Goal: Task Accomplishment & Management: Complete application form

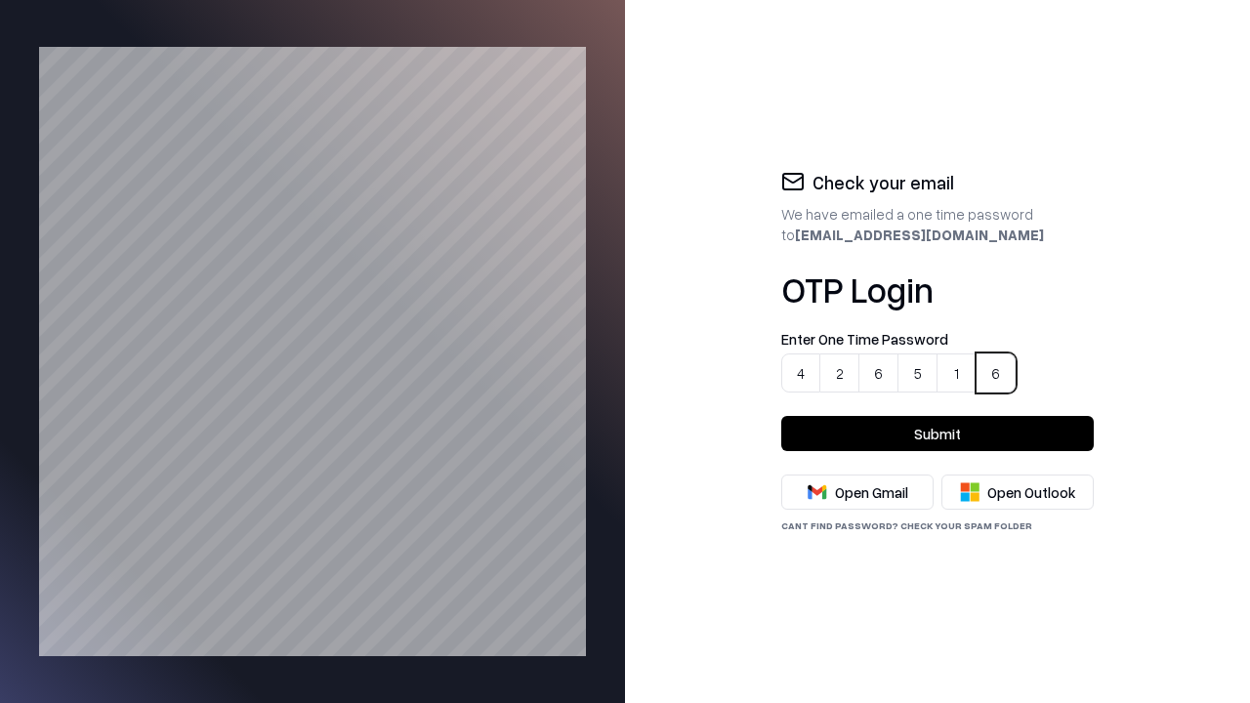
type input "******"
click at [937, 433] on button "Submit" at bounding box center [937, 433] width 312 height 35
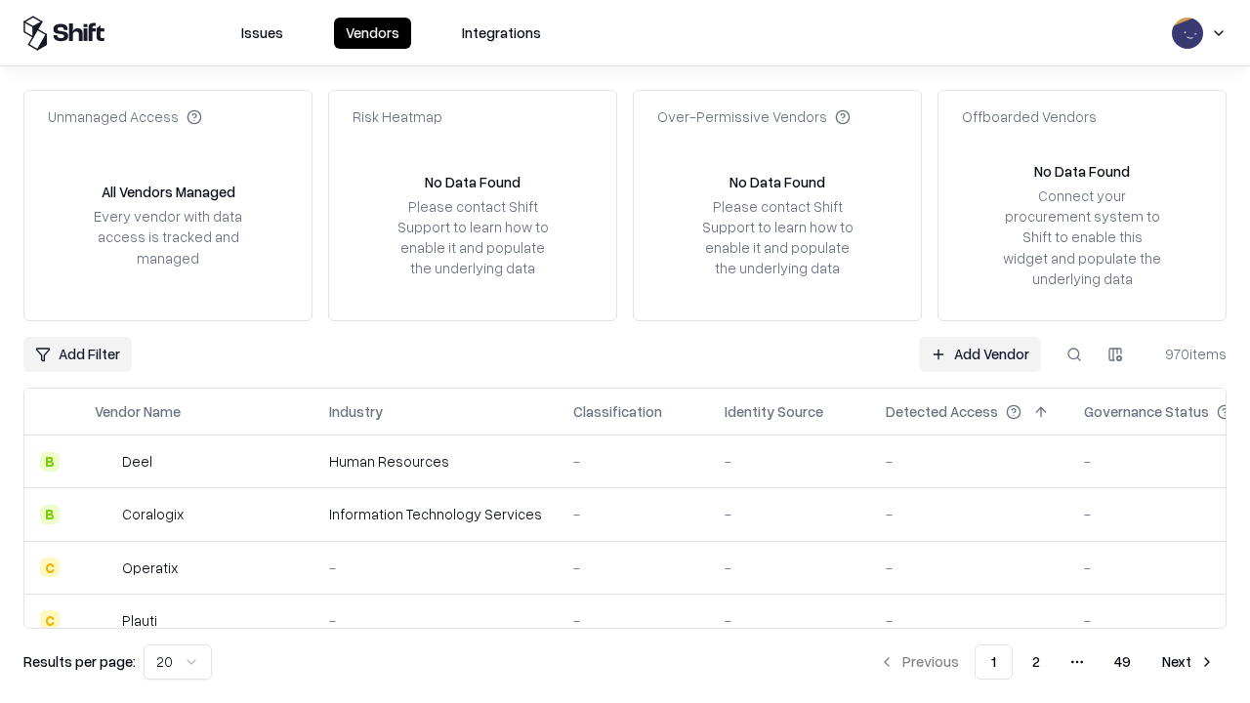
click at [980, 353] on link "Add Vendor" at bounding box center [980, 354] width 122 height 35
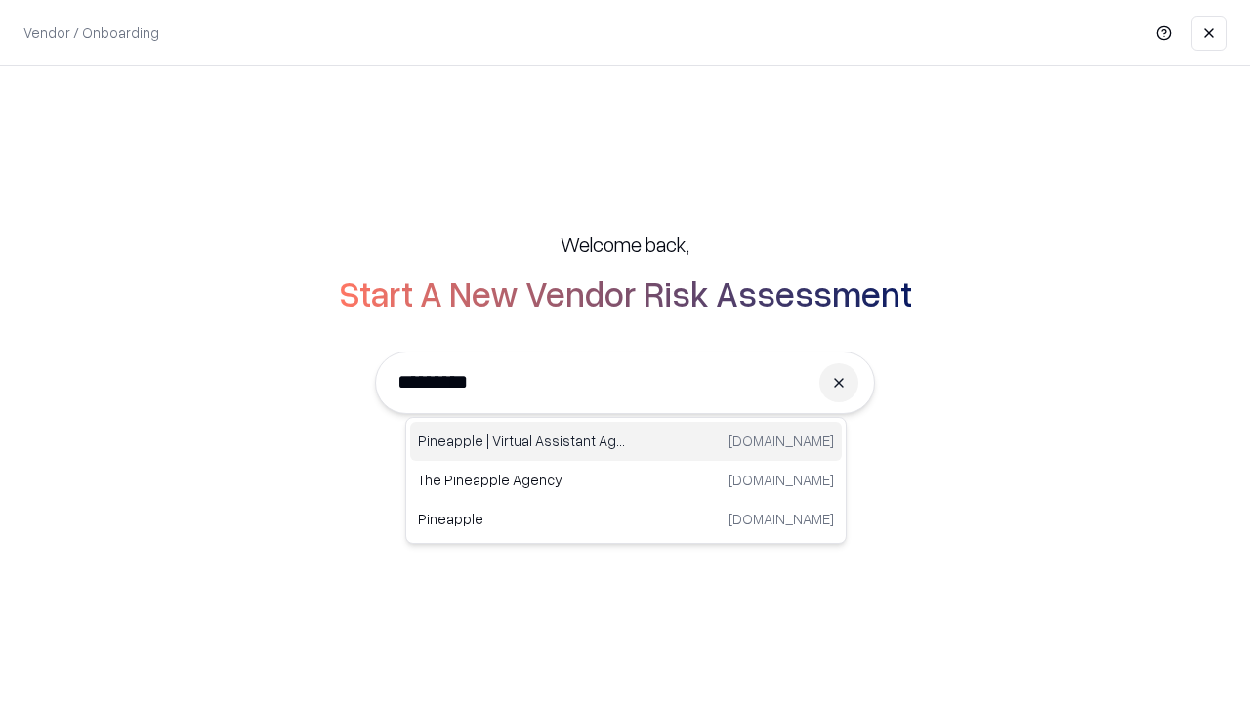
click at [626, 441] on div "Pineapple | Virtual Assistant Agency [DOMAIN_NAME]" at bounding box center [626, 441] width 432 height 39
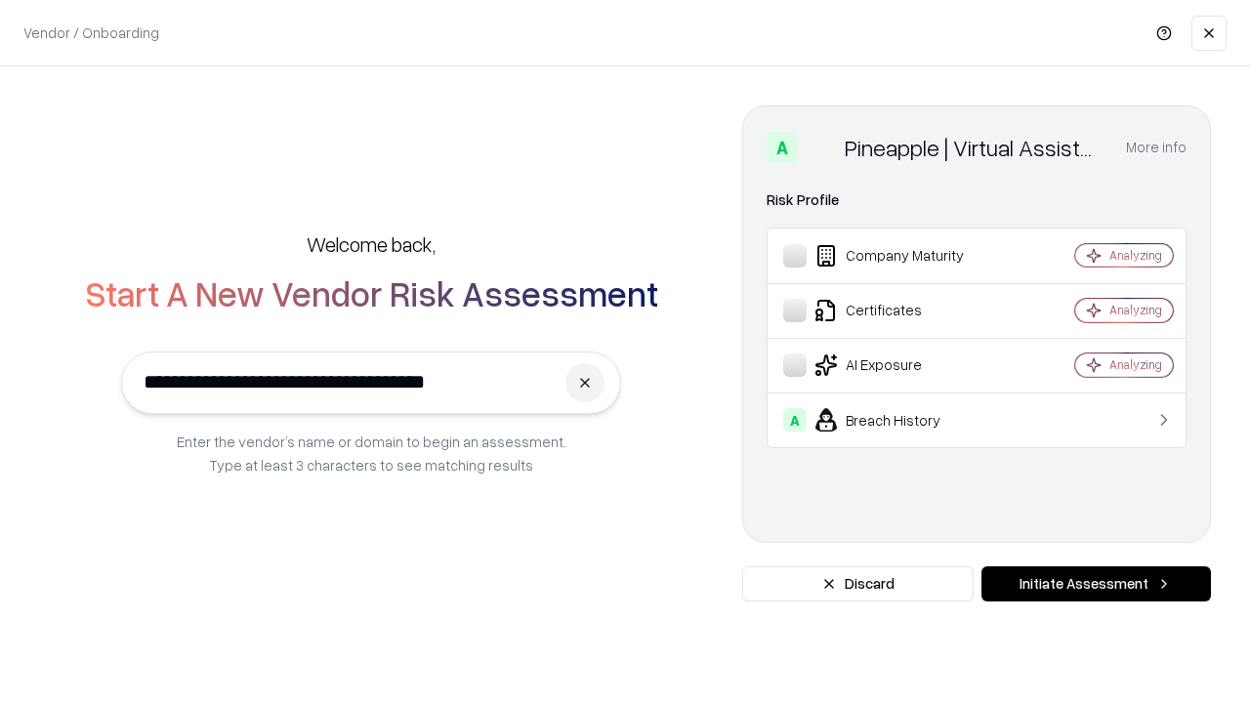
type input "**********"
click at [1095, 584] on button "Initiate Assessment" at bounding box center [1095, 583] width 229 height 35
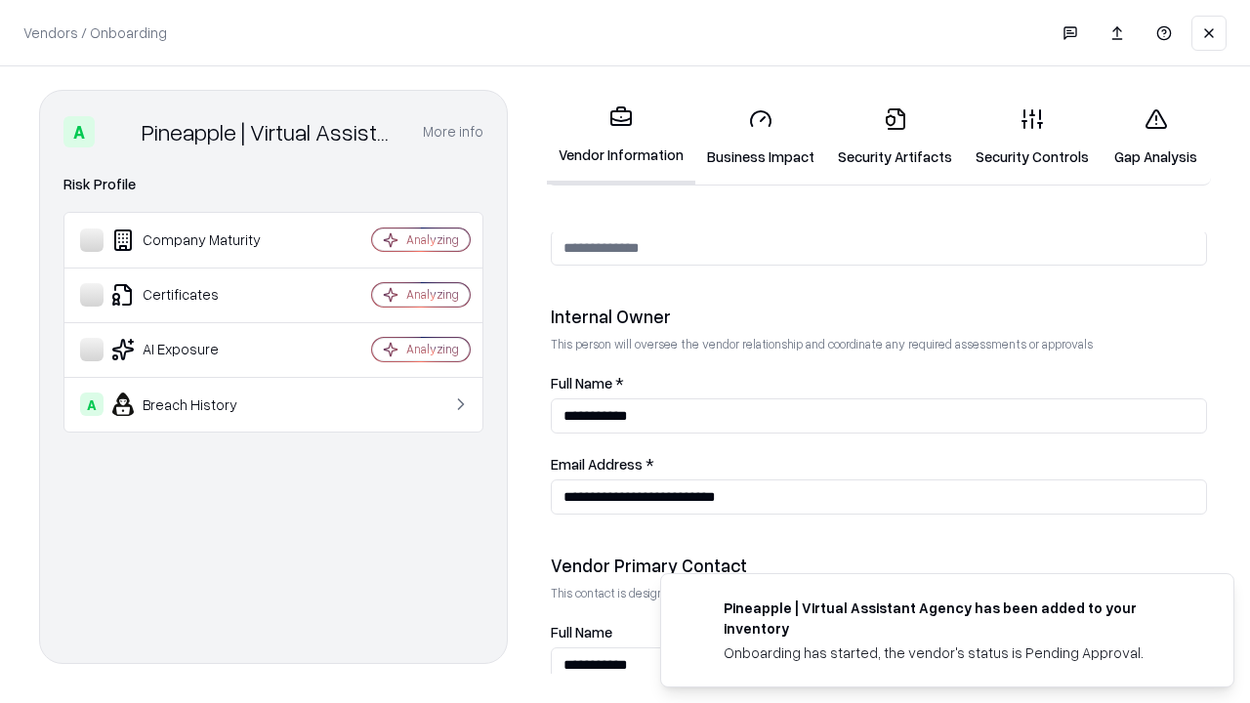
scroll to position [1011, 0]
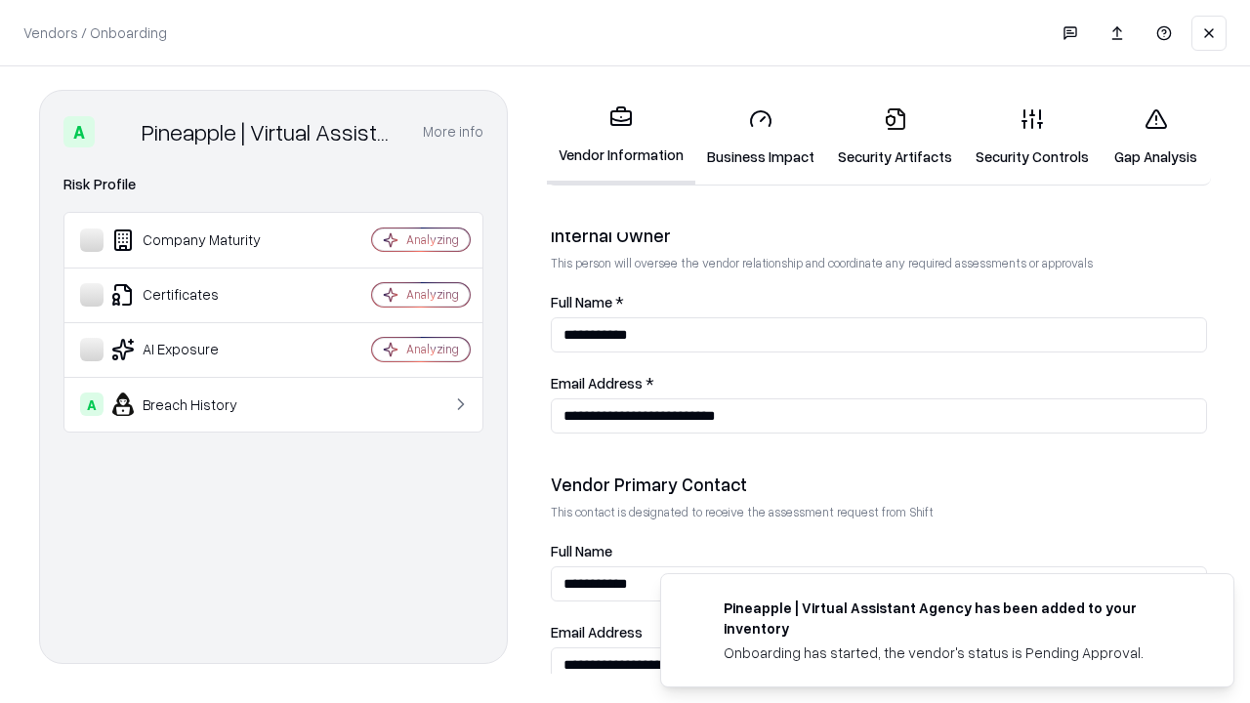
click at [754, 137] on link "Business Impact" at bounding box center [760, 137] width 131 height 91
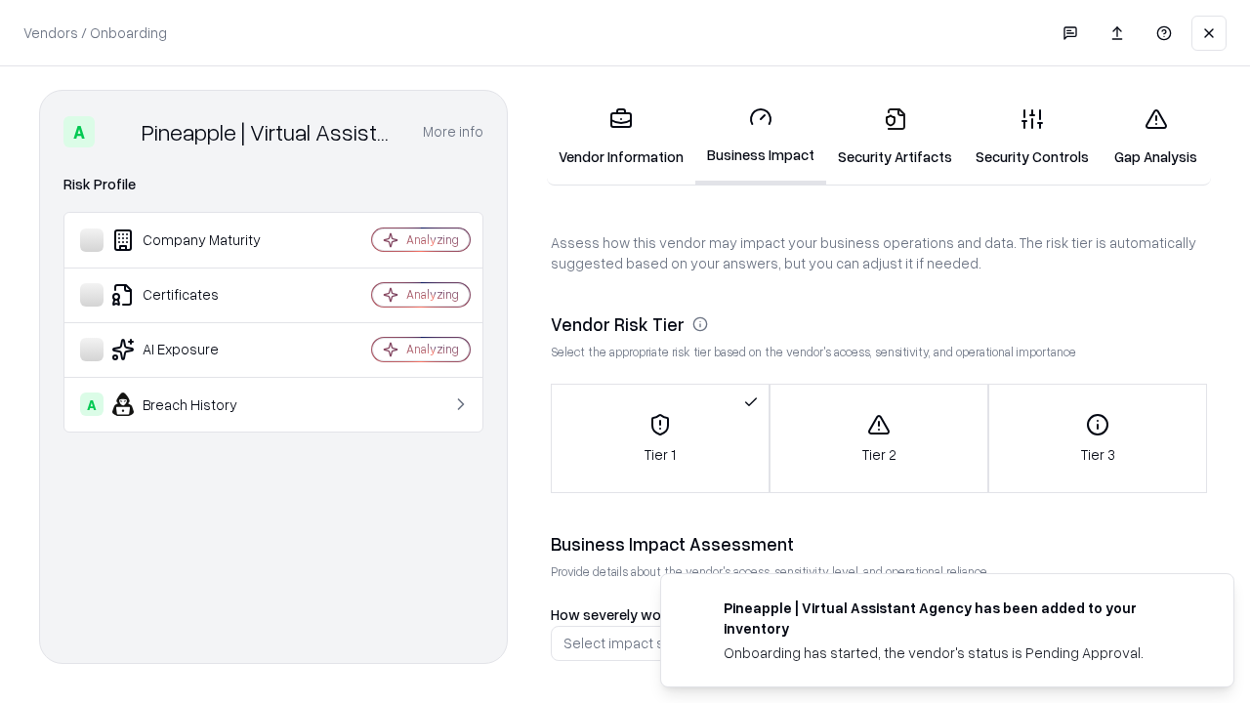
click at [884, 137] on link "Security Artifacts" at bounding box center [895, 137] width 138 height 91
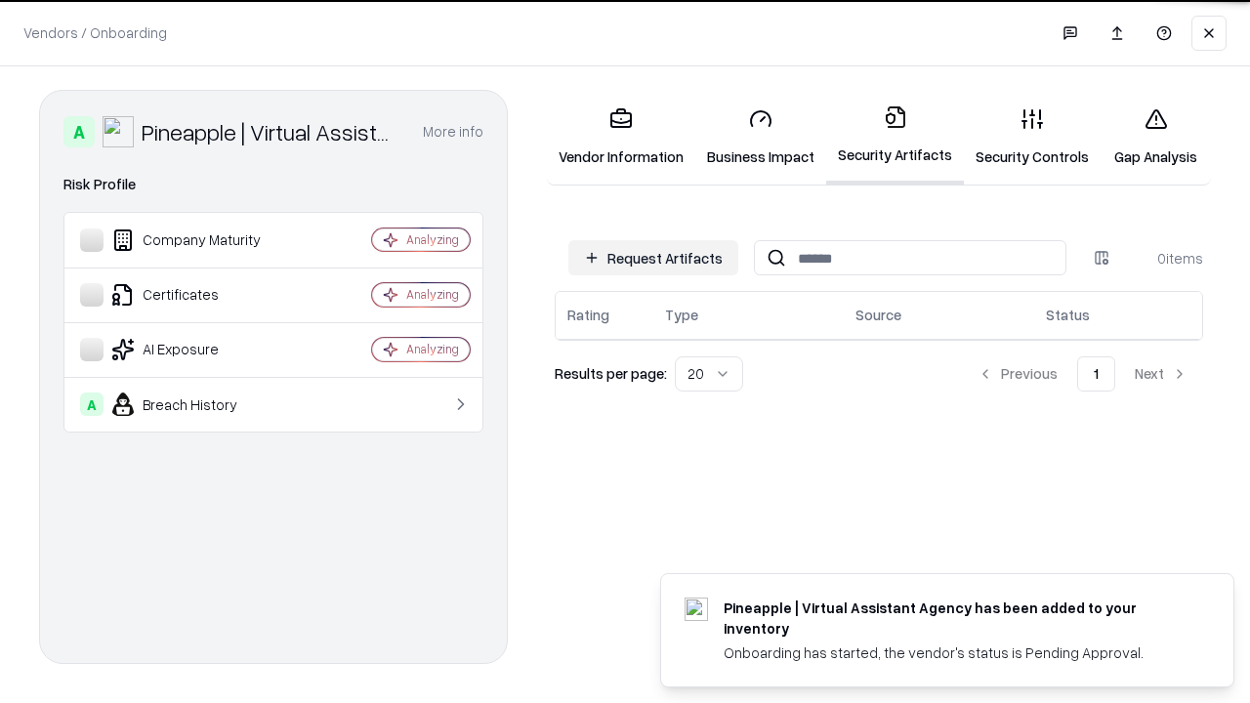
click at [656, 257] on button "Request Artifacts" at bounding box center [653, 257] width 170 height 35
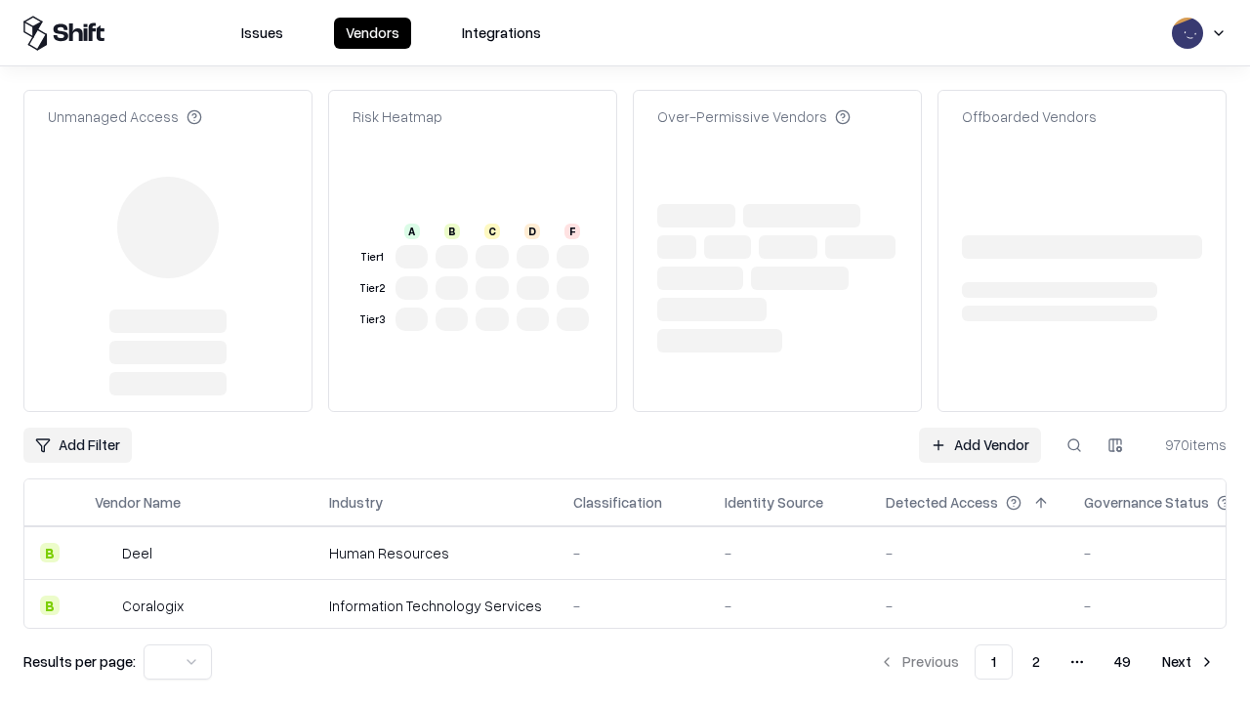
click at [980, 445] on link "Add Vendor" at bounding box center [980, 445] width 122 height 35
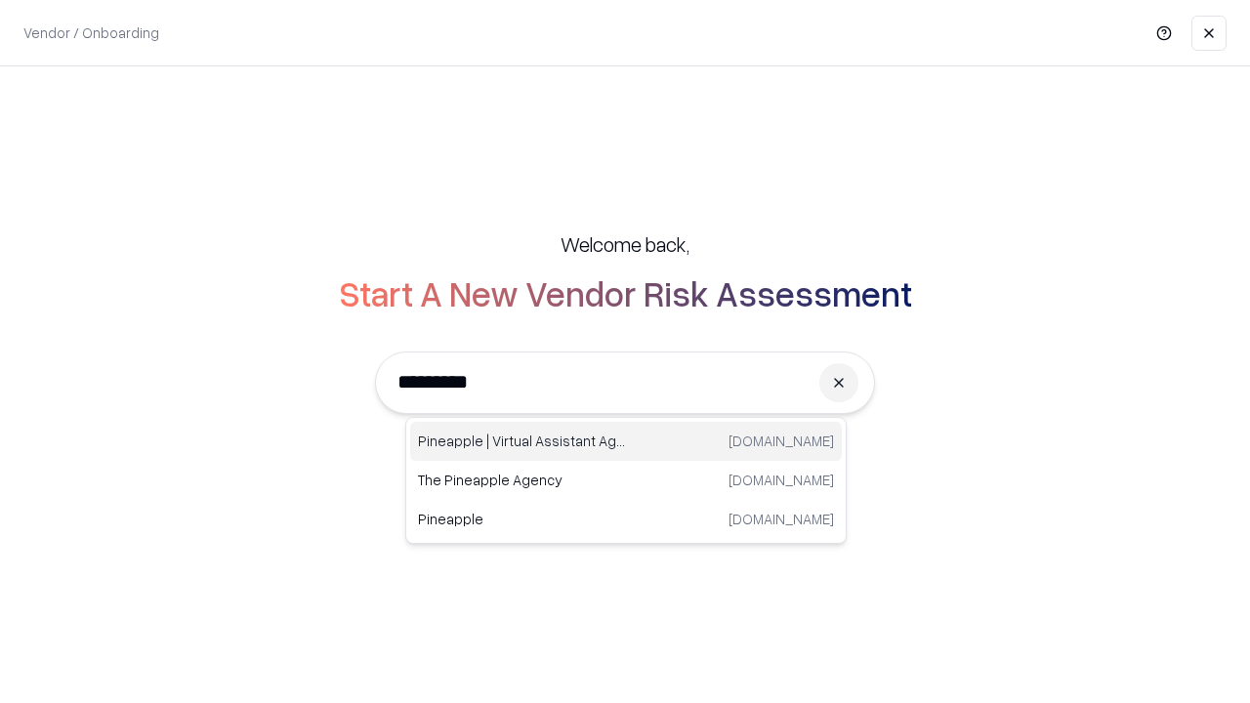
click at [626, 441] on div "Pineapple | Virtual Assistant Agency [DOMAIN_NAME]" at bounding box center [626, 441] width 432 height 39
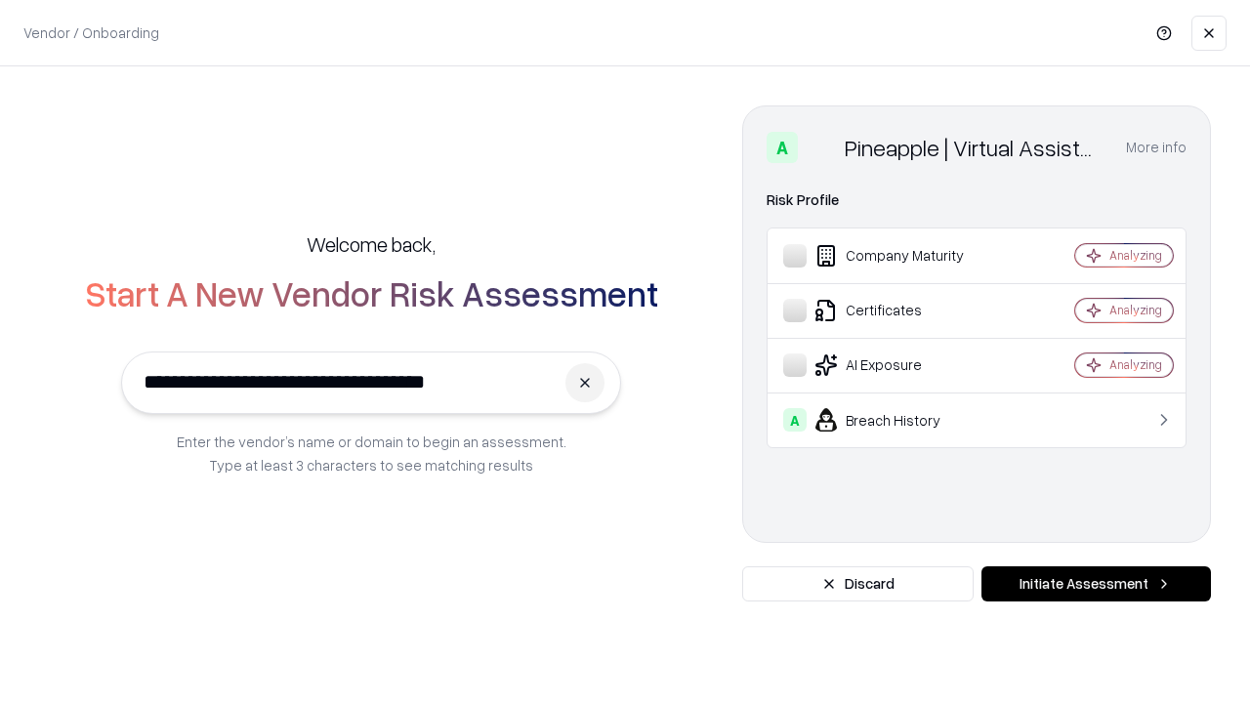
type input "**********"
click at [1095, 584] on button "Initiate Assessment" at bounding box center [1095, 583] width 229 height 35
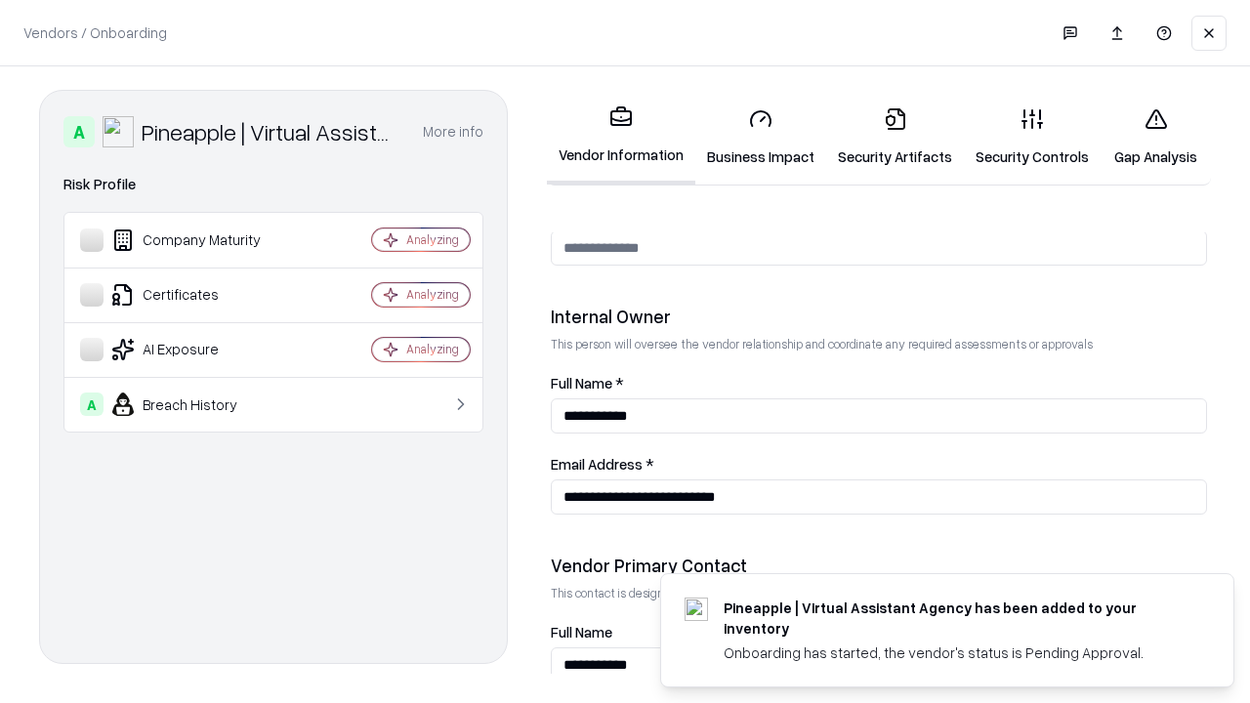
scroll to position [1011, 0]
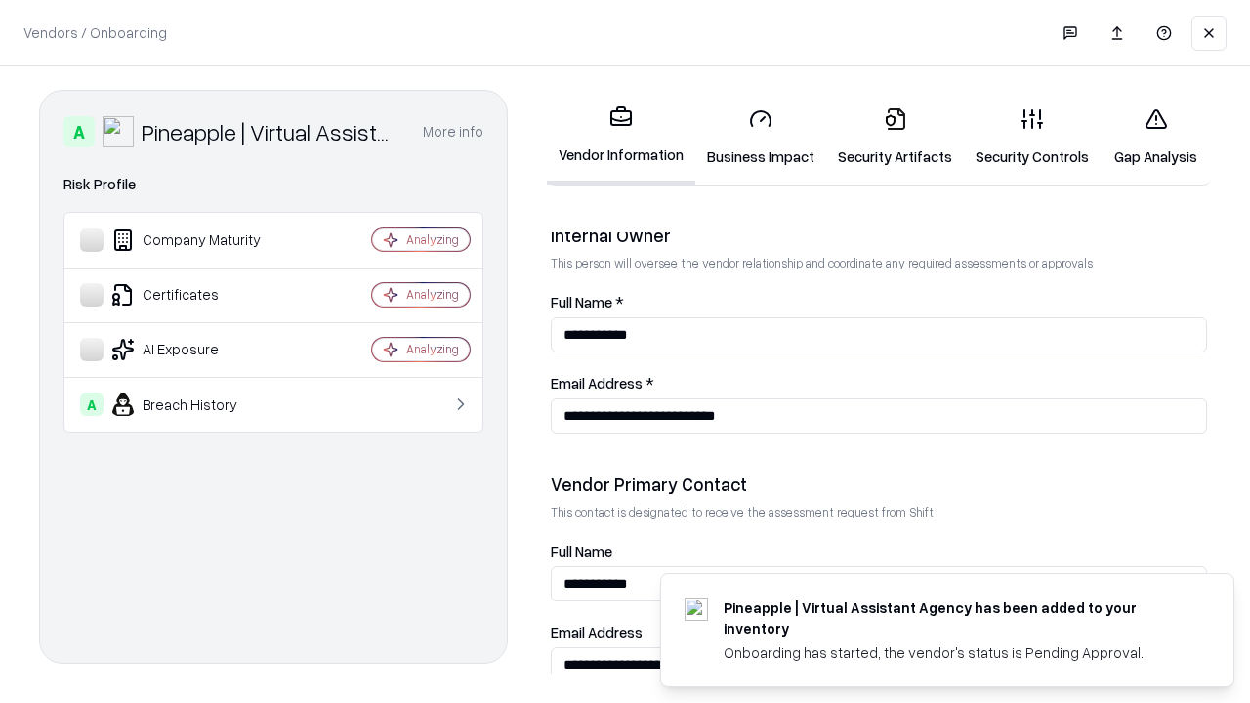
click at [1146, 137] on link "Gap Analysis" at bounding box center [1155, 137] width 110 height 91
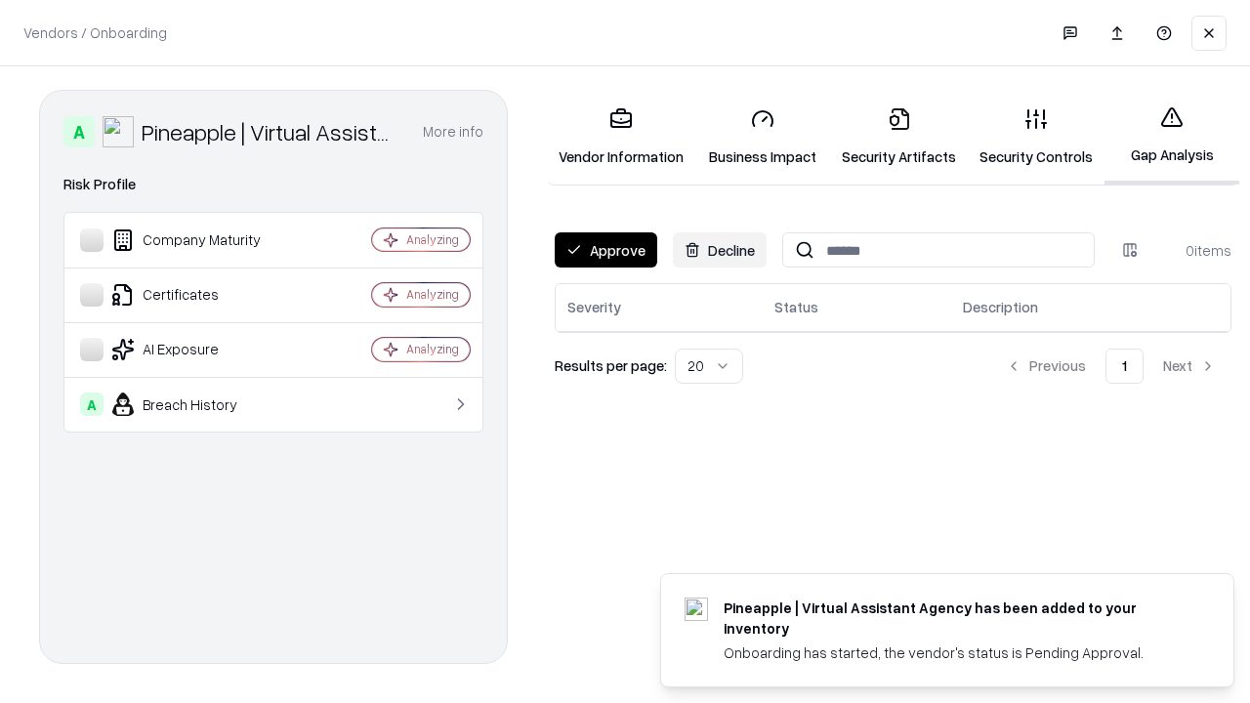
click at [604, 250] on button "Approve" at bounding box center [606, 249] width 103 height 35
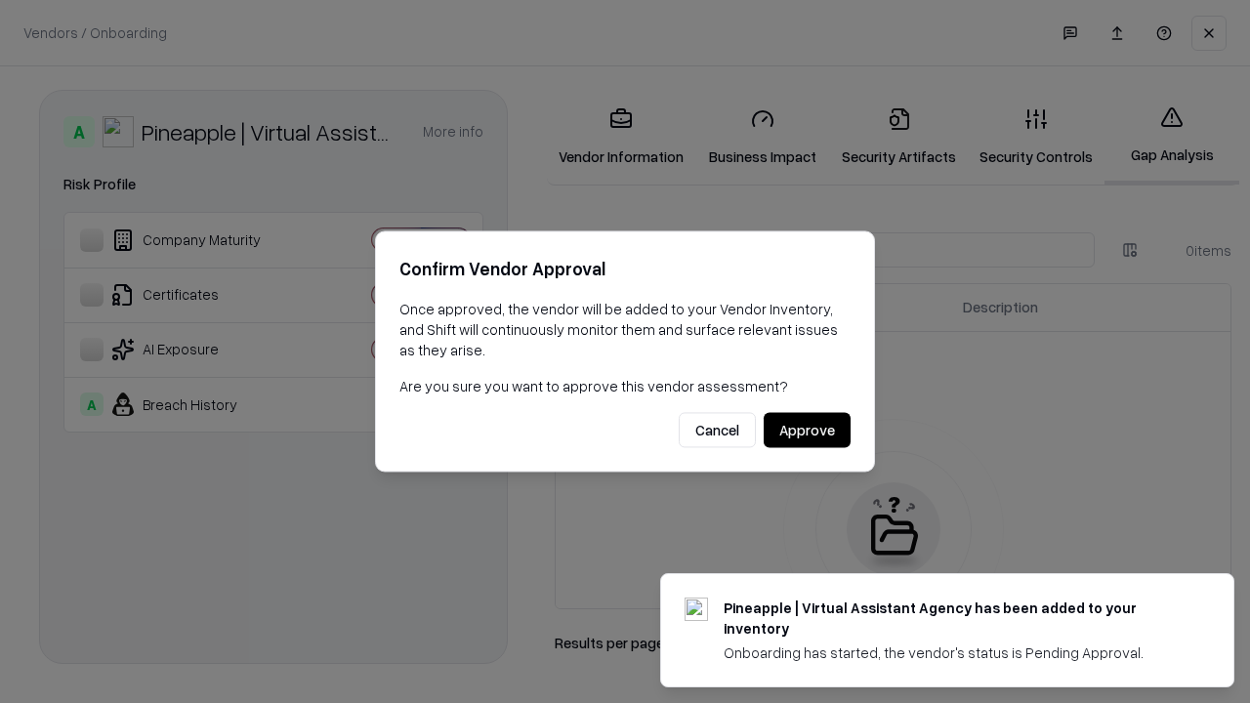
click at [807, 430] on button "Approve" at bounding box center [806, 430] width 87 height 35
